Goal: Find contact information: Find contact information

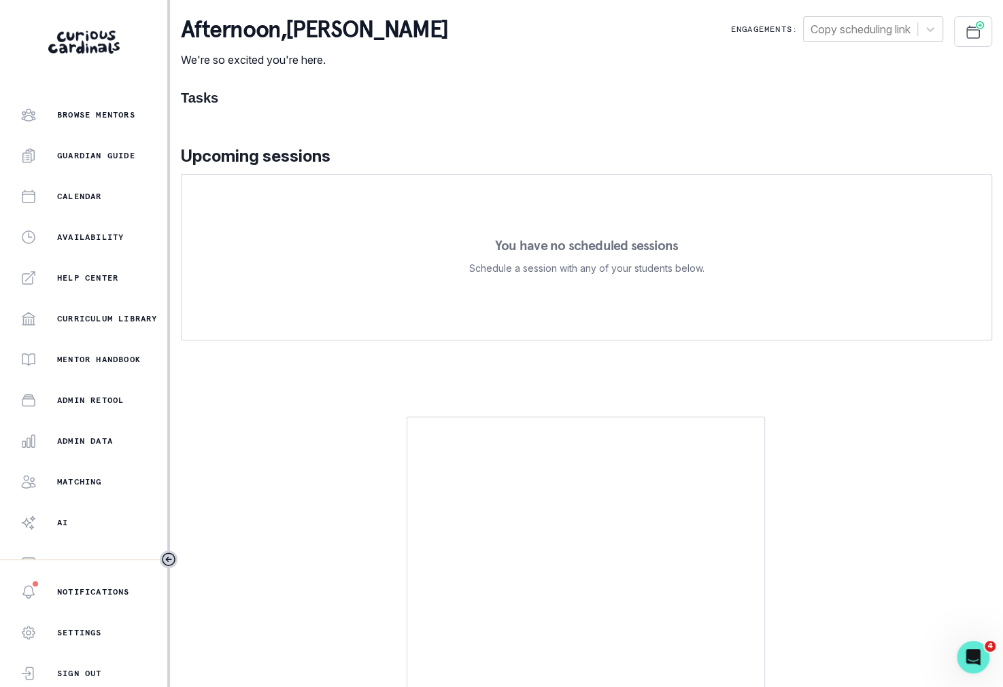
scroll to position [147, 0]
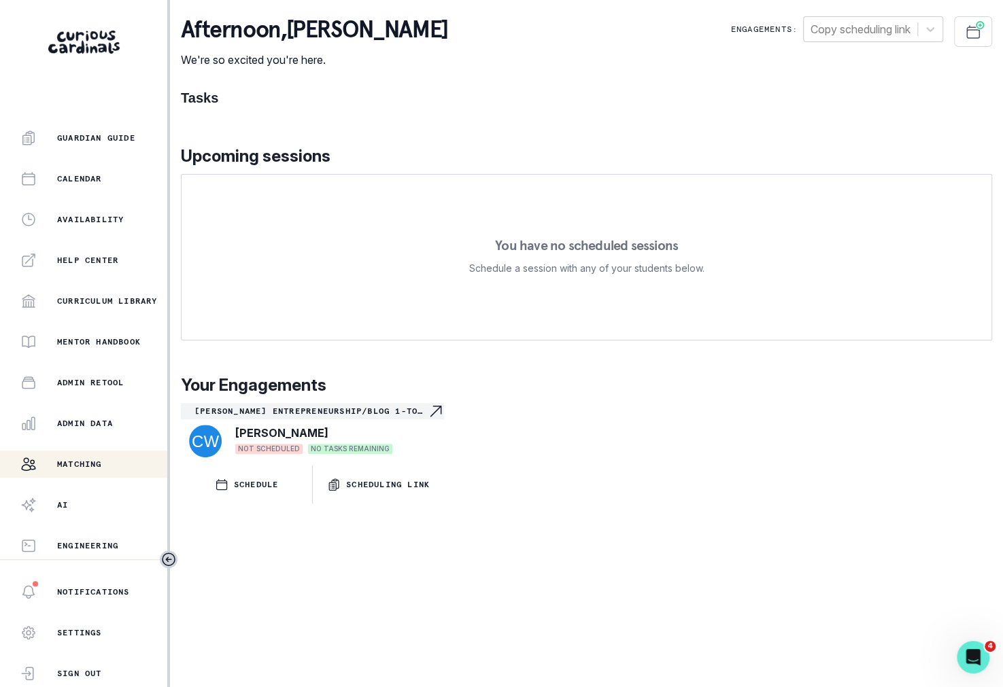
click at [98, 462] on p "Matching" at bounding box center [79, 464] width 45 height 11
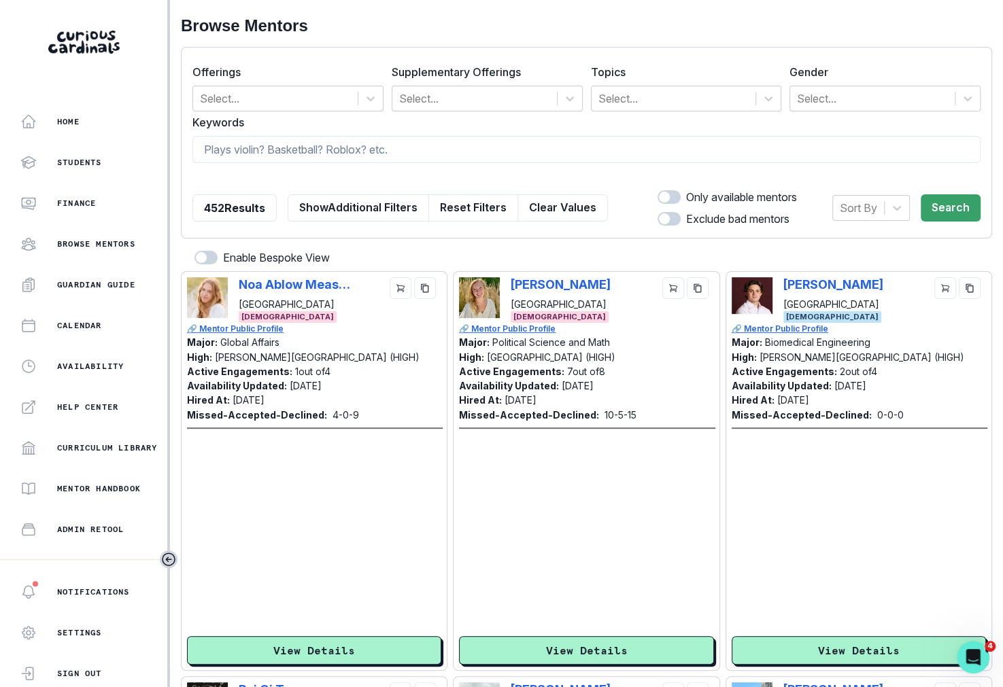
scroll to position [147, 0]
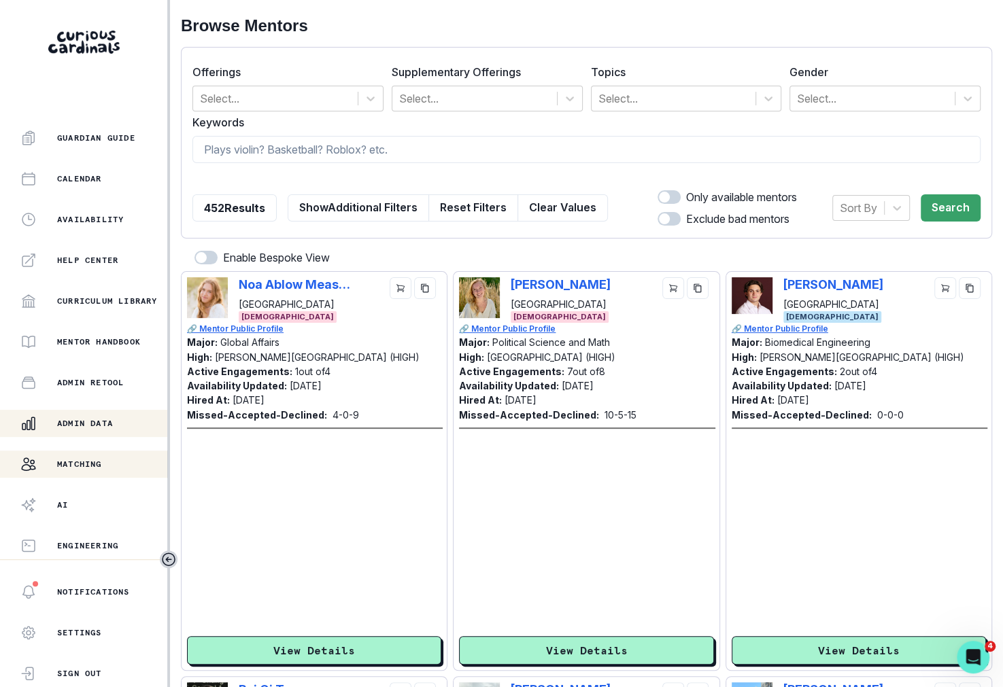
click at [98, 430] on div "Admin Data" at bounding box center [93, 423] width 147 height 16
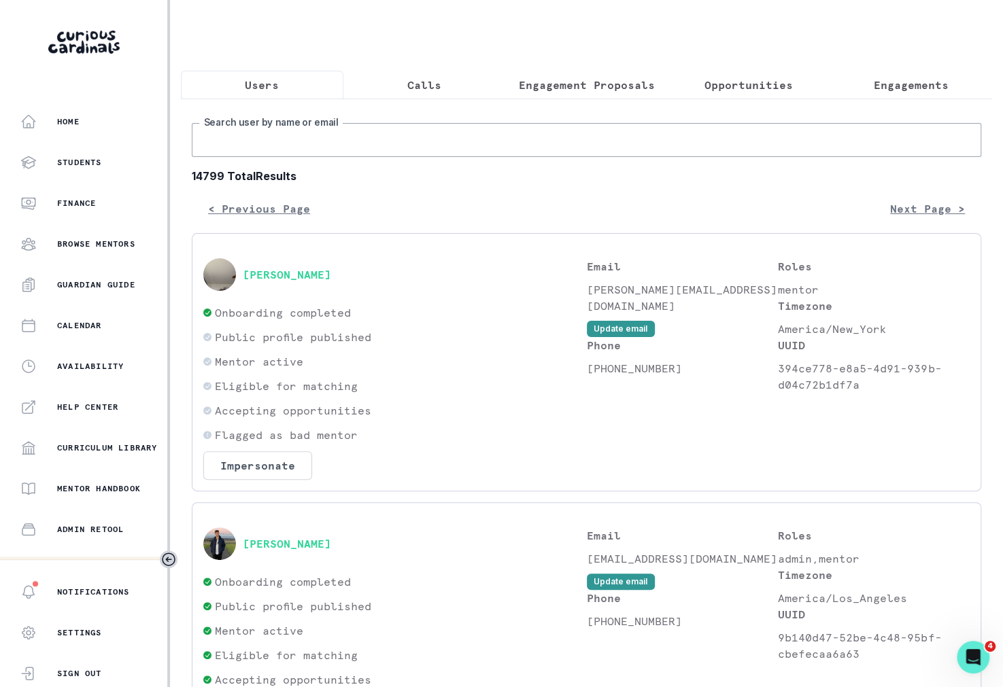
click at [251, 133] on input "Search user by name or email" at bounding box center [586, 140] width 789 height 34
type input "brielle"
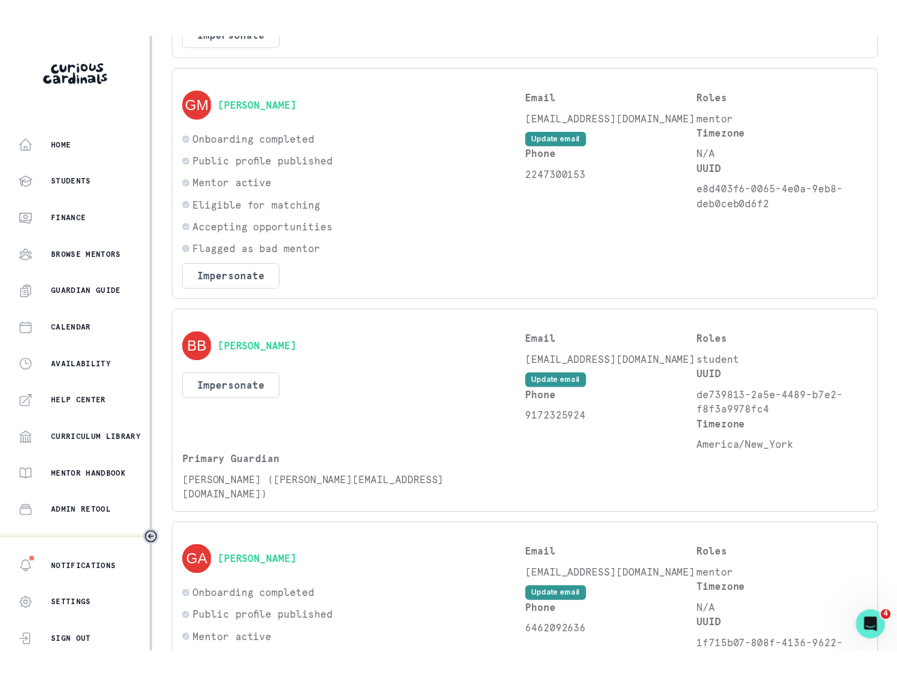
scroll to position [485, 0]
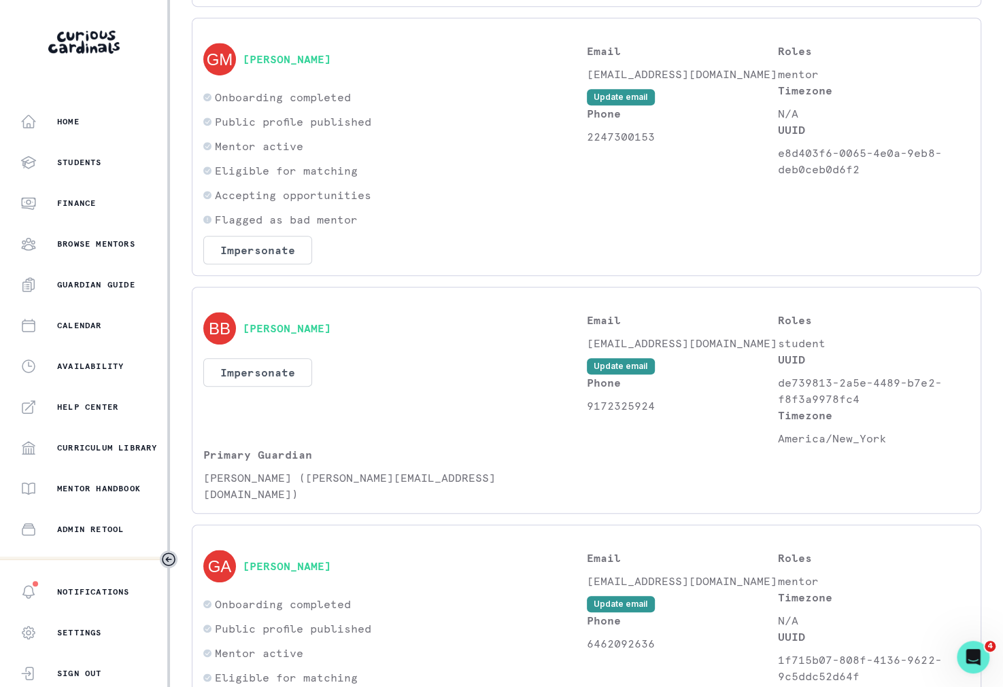
click at [627, 338] on p "[EMAIL_ADDRESS][DOMAIN_NAME]" at bounding box center [683, 343] width 192 height 16
click at [628, 338] on p "[EMAIL_ADDRESS][DOMAIN_NAME]" at bounding box center [683, 343] width 192 height 16
copy div "[EMAIL_ADDRESS][DOMAIN_NAME] Update email"
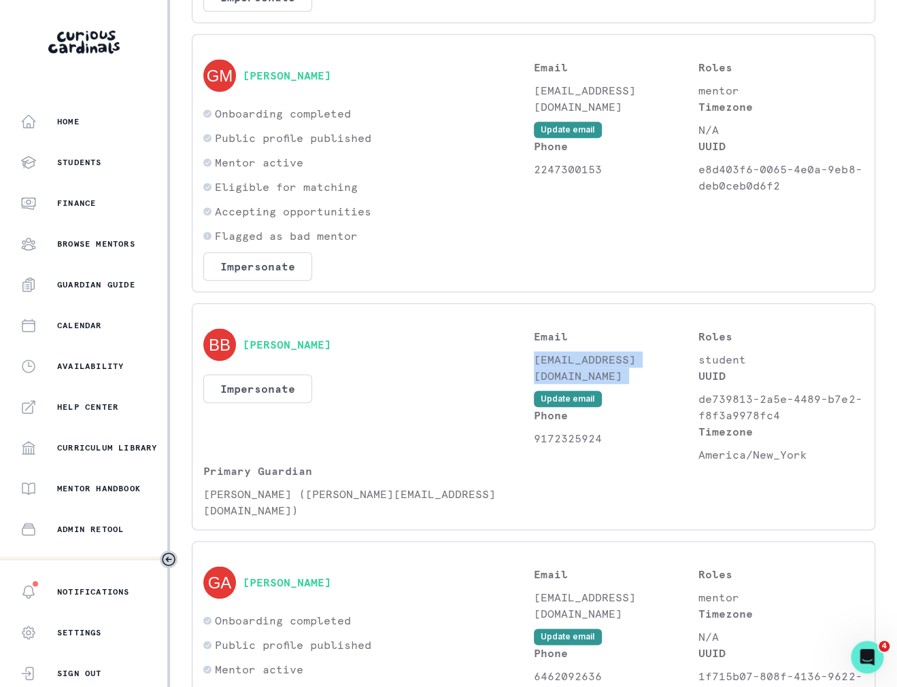
scroll to position [501, 0]
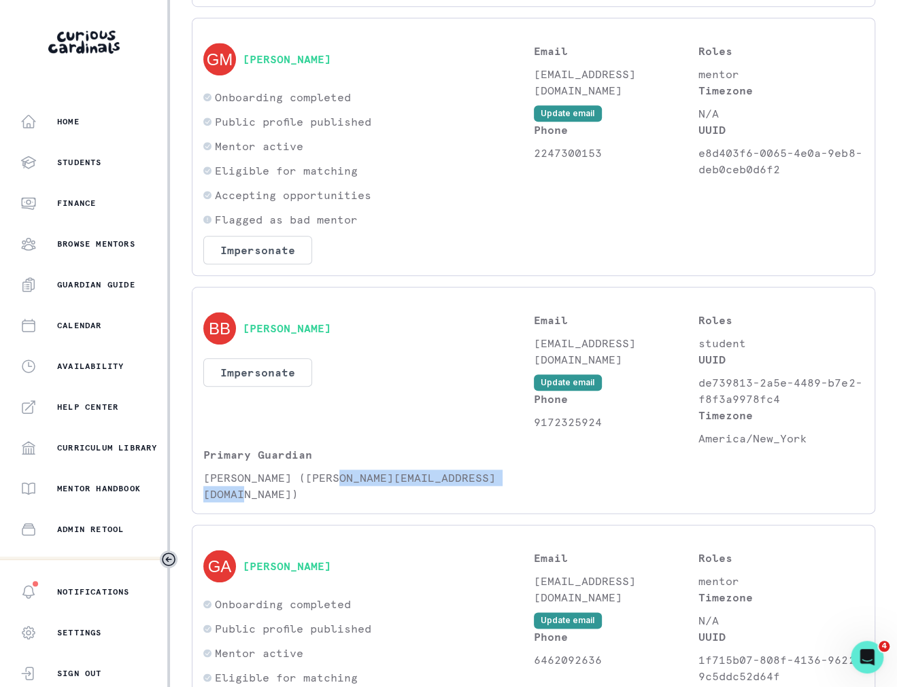
drag, startPoint x: 338, startPoint y: 473, endPoint x: 273, endPoint y: 485, distance: 66.3
click at [274, 485] on p "[PERSON_NAME] ([PERSON_NAME][EMAIL_ADDRESS][DOMAIN_NAME])" at bounding box center [368, 486] width 330 height 33
copy p "[PERSON_NAME][EMAIL_ADDRESS][DOMAIN_NAME]"
